Goal: Information Seeking & Learning: Learn about a topic

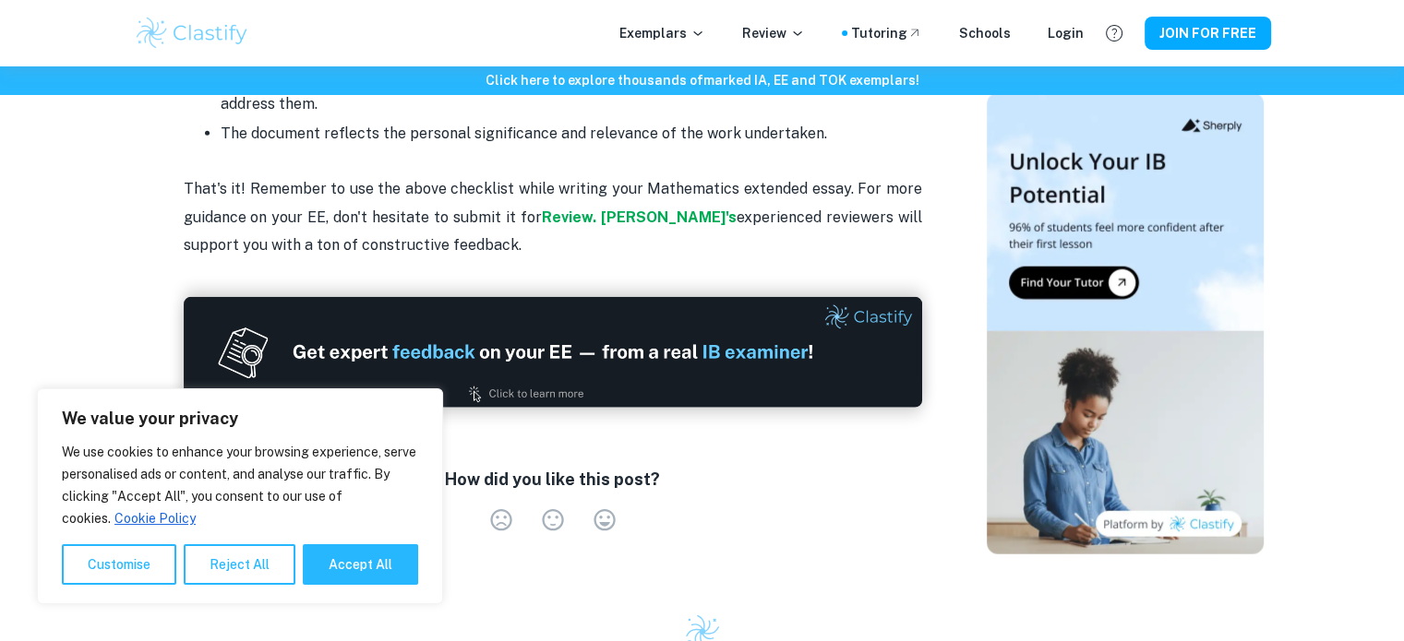
scroll to position [3850, 0]
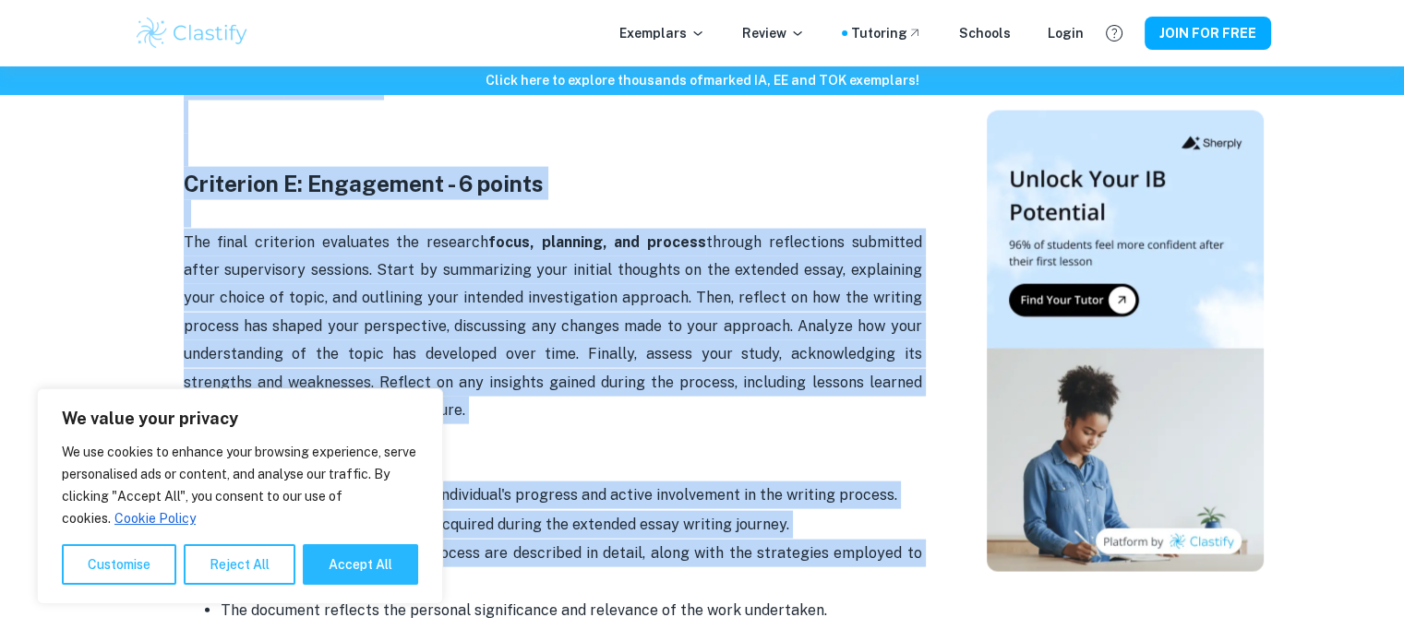
drag, startPoint x: 176, startPoint y: 161, endPoint x: 738, endPoint y: 568, distance: 693.3
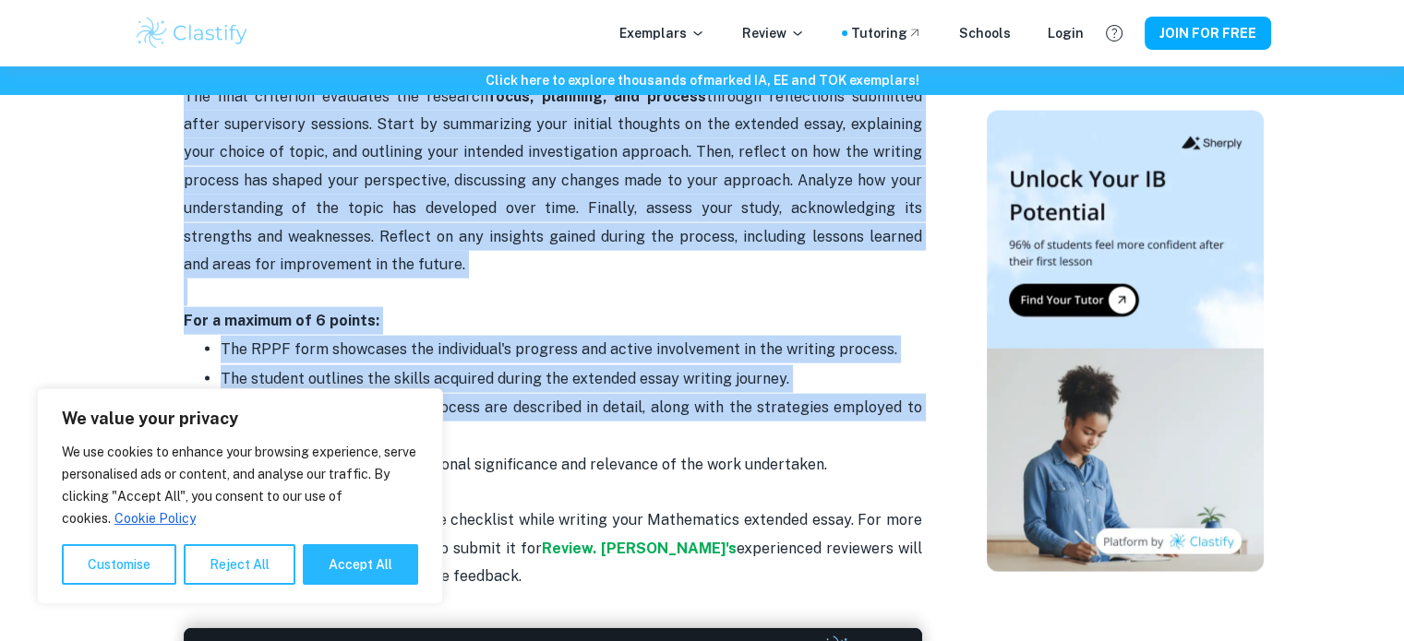
scroll to position [3987, 0]
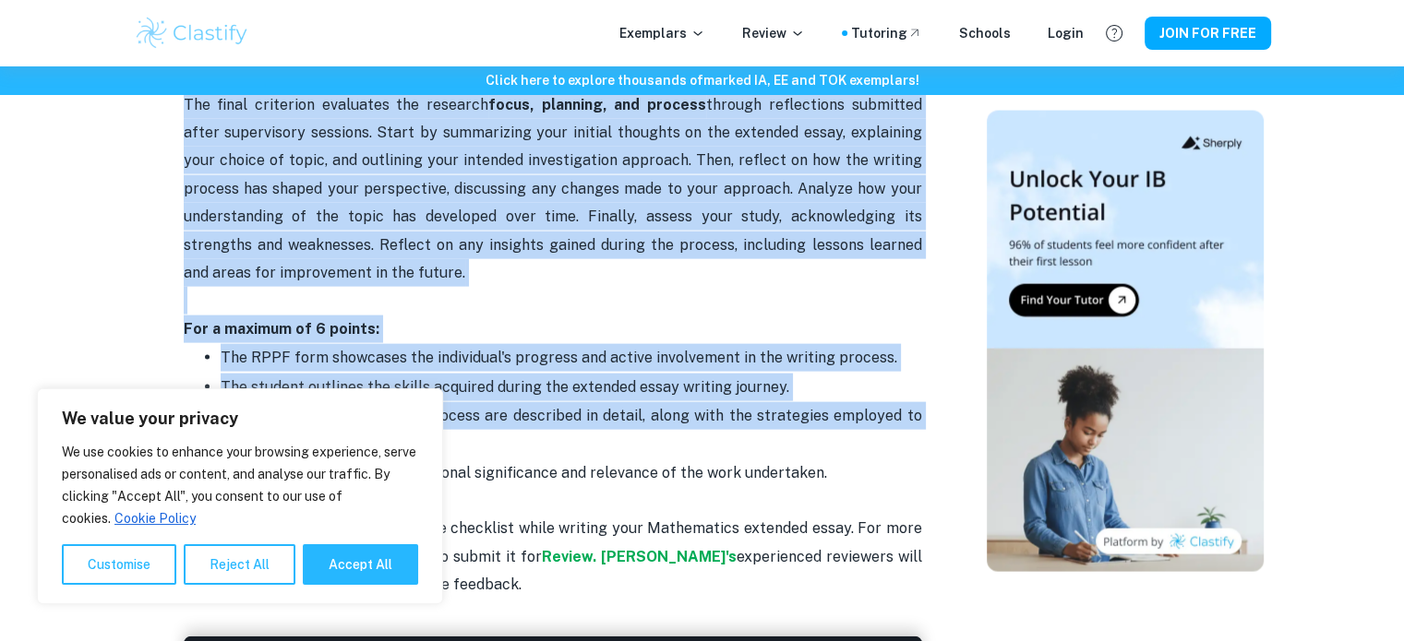
click at [436, 402] on p "Challenges faced during the process are described in detail, along with the str…" at bounding box center [571, 430] width 701 height 56
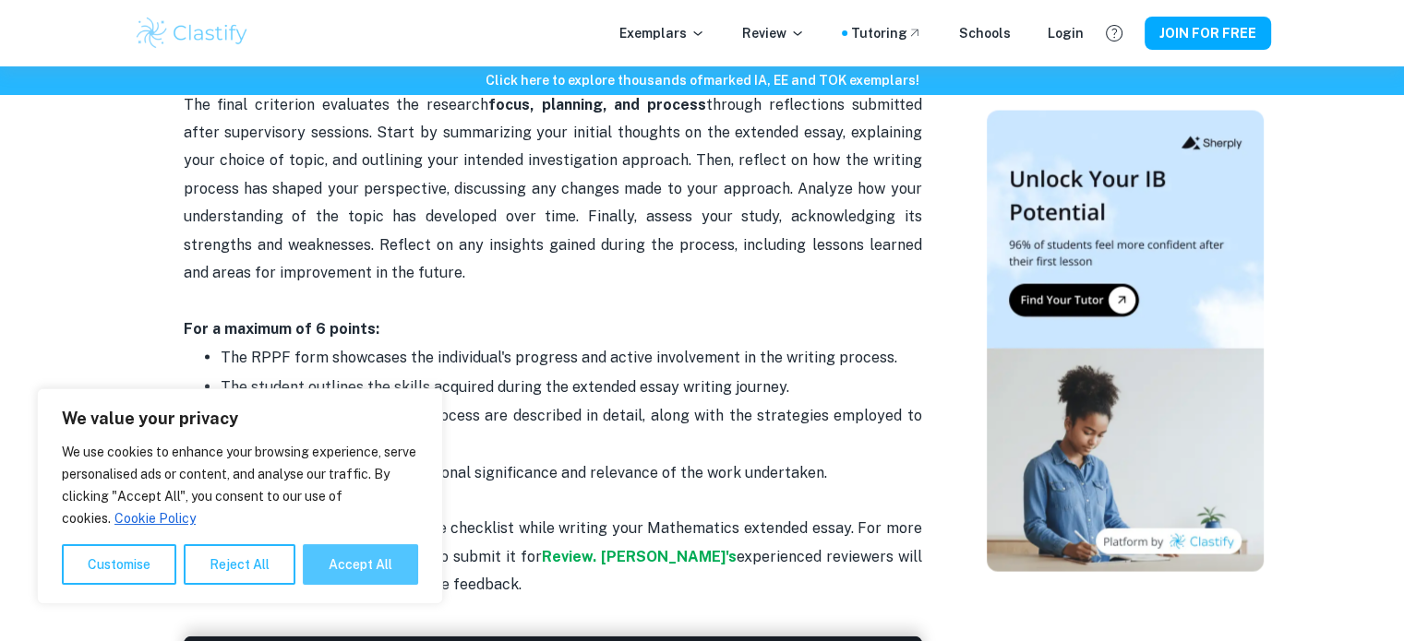
click at [354, 558] on button "Accept All" at bounding box center [360, 564] width 115 height 41
checkbox input "true"
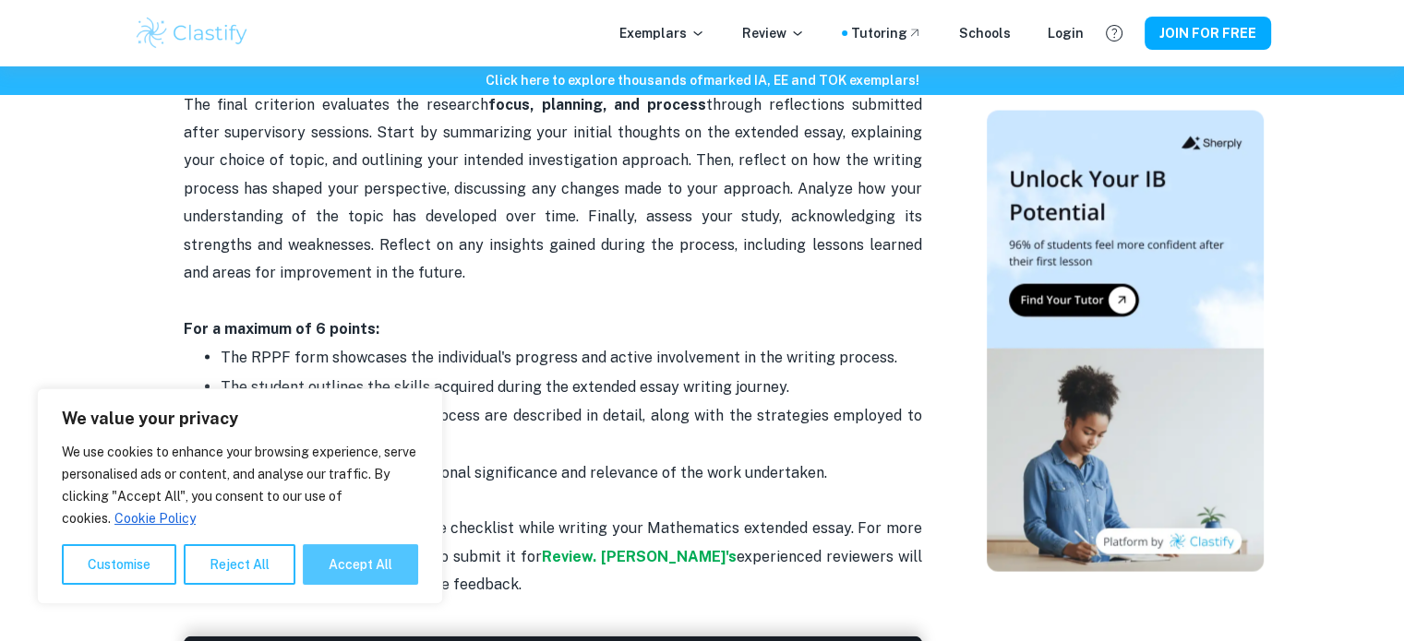
checkbox input "true"
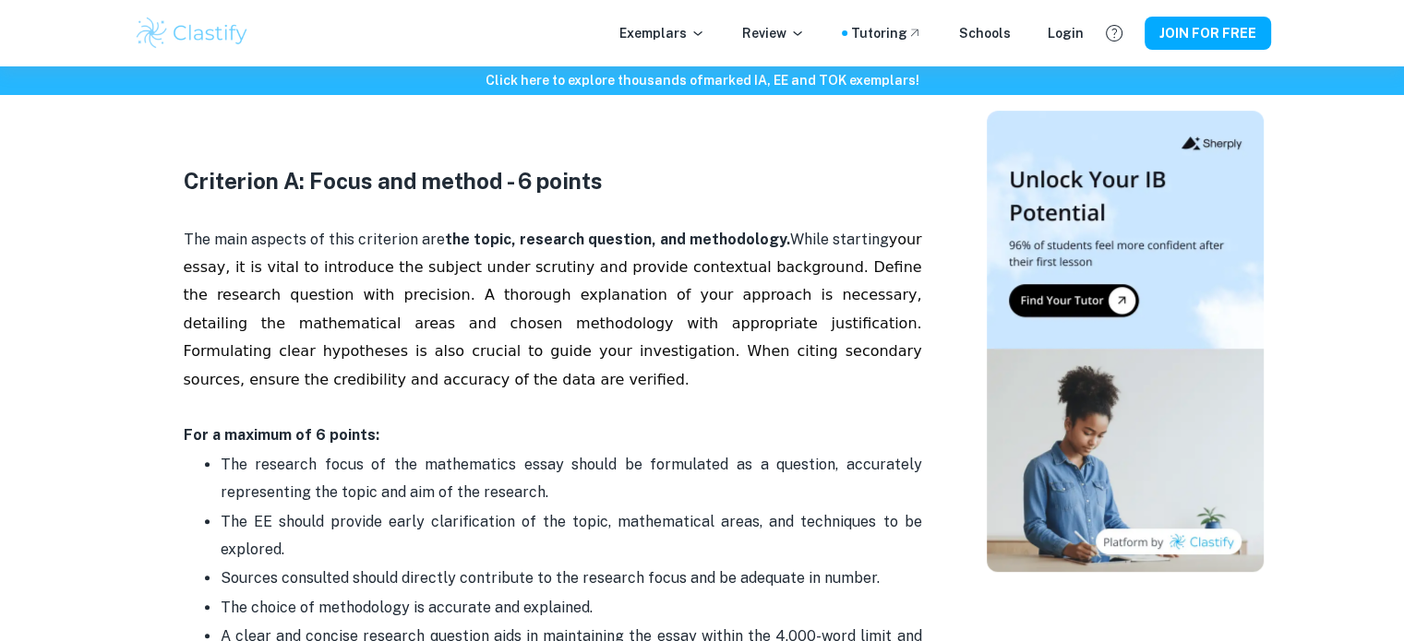
scroll to position [760, 0]
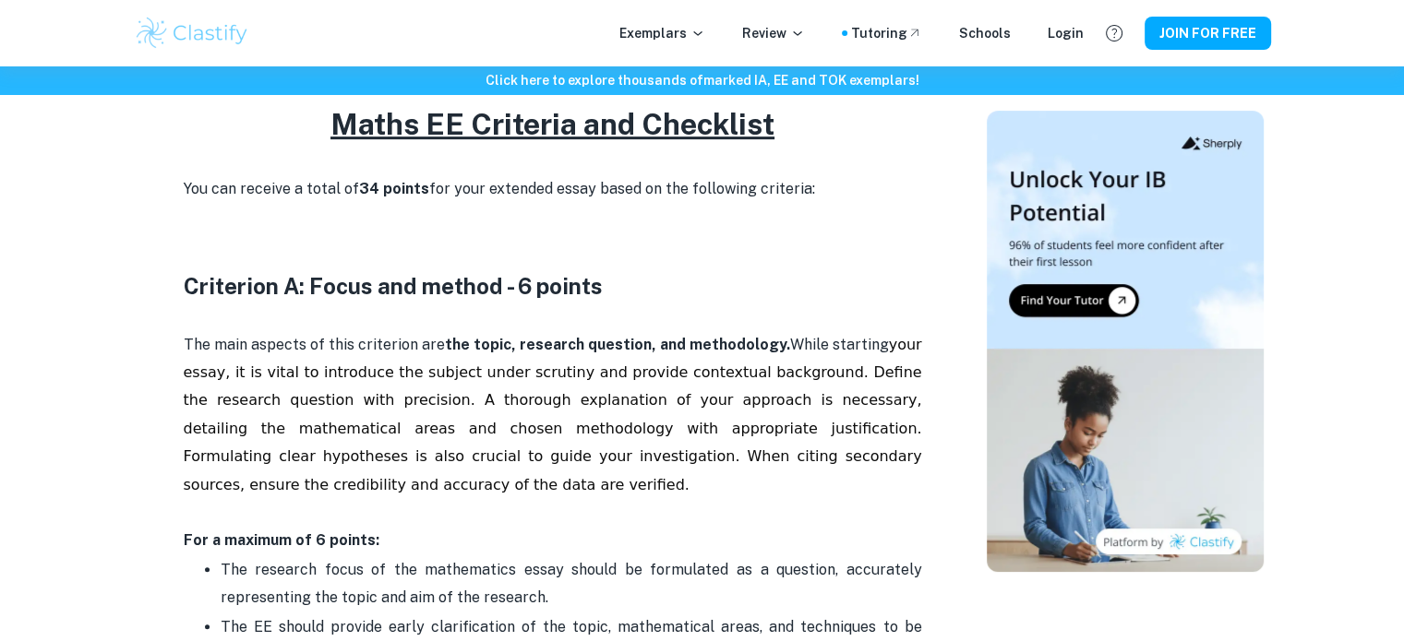
drag, startPoint x: 460, startPoint y: 484, endPoint x: 163, endPoint y: 281, distance: 359.1
copy div "Loremipsu D: Sitam con adipis - 7 elitse Doe temp incidid ut labo etdolorem ali…"
